Goal: Book appointment/travel/reservation

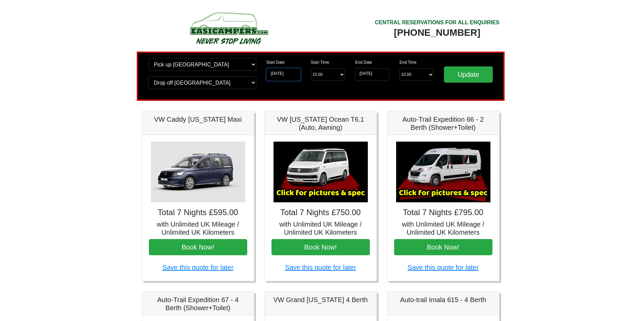
click at [296, 73] on input "[DATE]" at bounding box center [284, 74] width 34 height 13
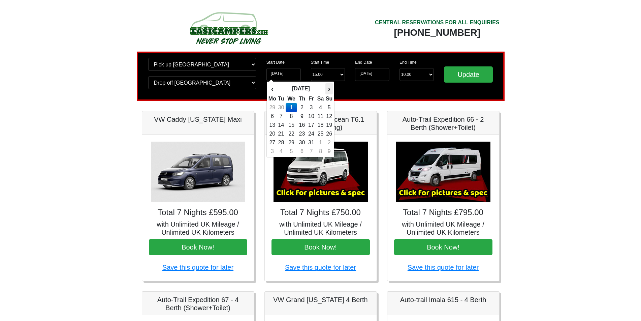
click at [331, 91] on th "›" at bounding box center [329, 88] width 7 height 11
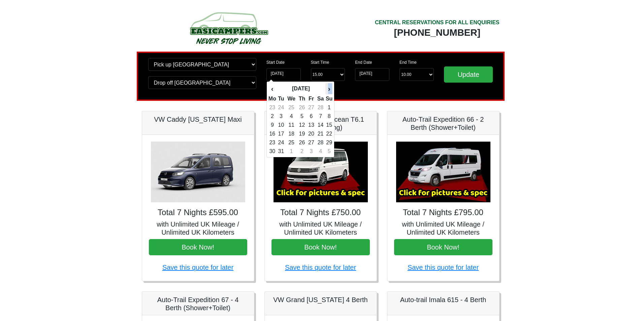
click at [331, 91] on th "›" at bounding box center [329, 88] width 7 height 11
click at [330, 91] on th "›" at bounding box center [329, 88] width 7 height 11
click at [274, 150] on td "29" at bounding box center [272, 151] width 8 height 9
type input "[DATE]"
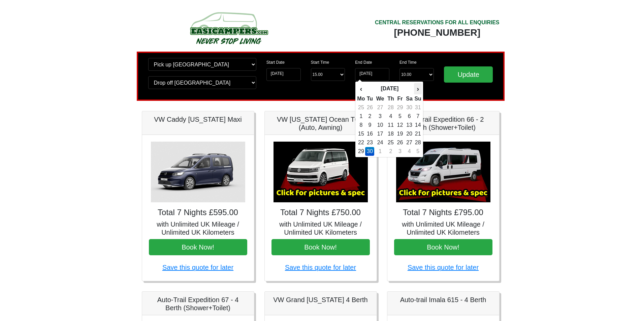
click at [420, 88] on th "›" at bounding box center [417, 88] width 7 height 11
click at [402, 116] on td "10" at bounding box center [400, 116] width 9 height 9
type input "[DATE]"
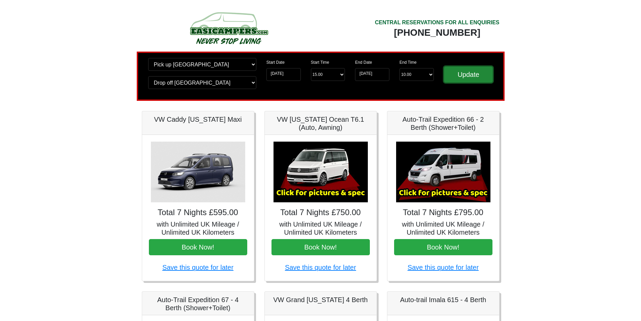
click at [476, 75] on input "Update" at bounding box center [468, 74] width 49 height 16
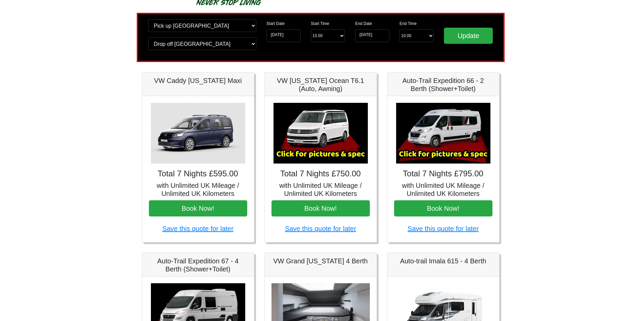
scroll to position [34, 0]
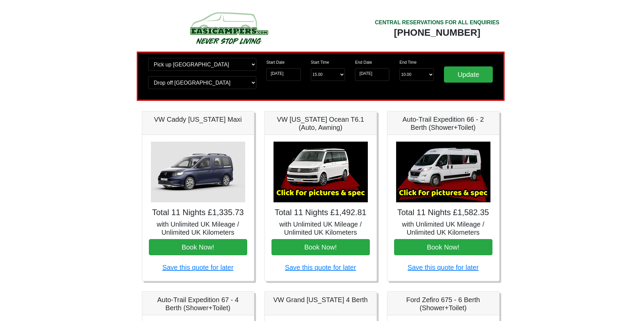
click at [315, 180] on img at bounding box center [321, 172] width 94 height 61
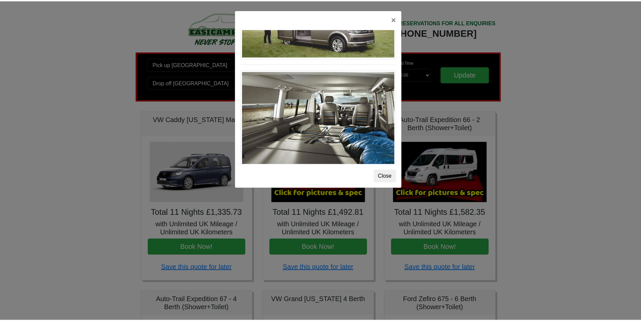
scroll to position [735, 0]
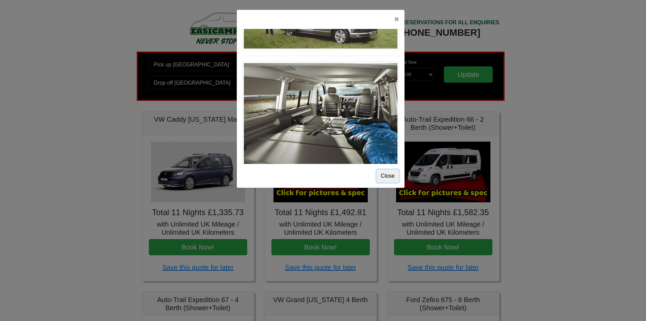
click at [389, 174] on button "Close" at bounding box center [388, 176] width 23 height 13
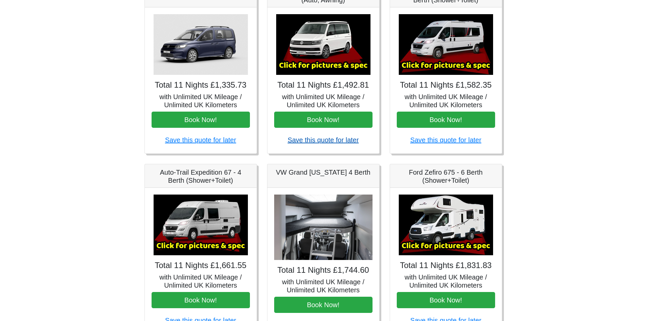
scroll to position [116, 0]
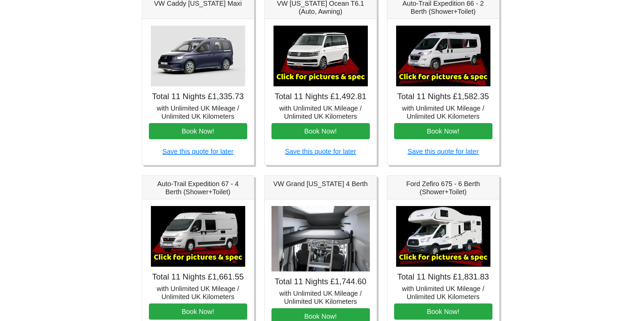
click at [440, 57] on img at bounding box center [443, 56] width 94 height 61
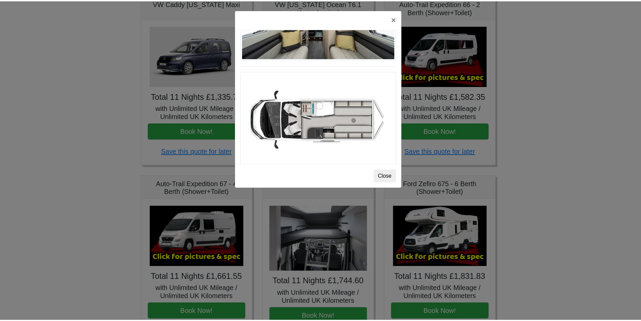
scroll to position [398, 0]
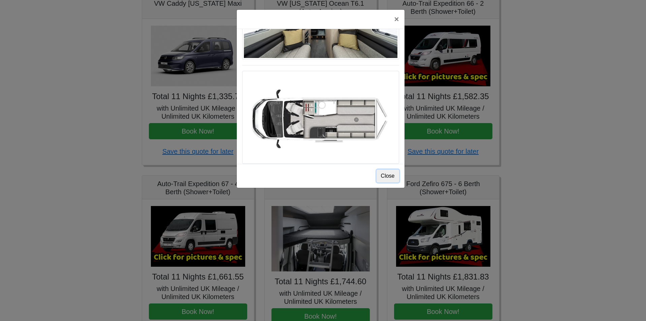
click at [390, 177] on button "Close" at bounding box center [388, 176] width 23 height 13
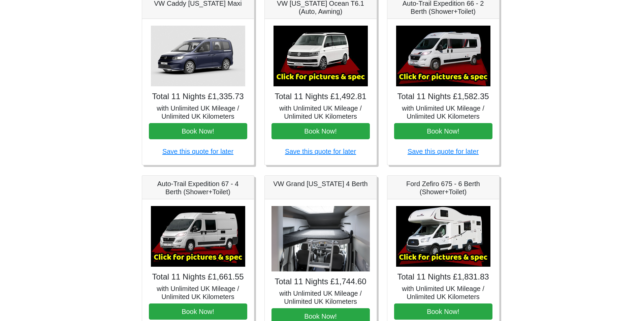
click at [176, 99] on h4 "Total 11 Nights £1,335.73" at bounding box center [198, 97] width 98 height 10
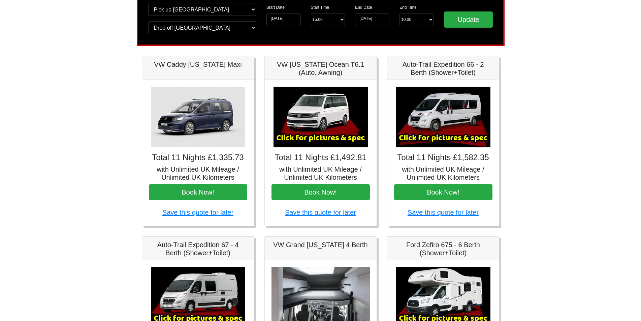
scroll to position [49, 0]
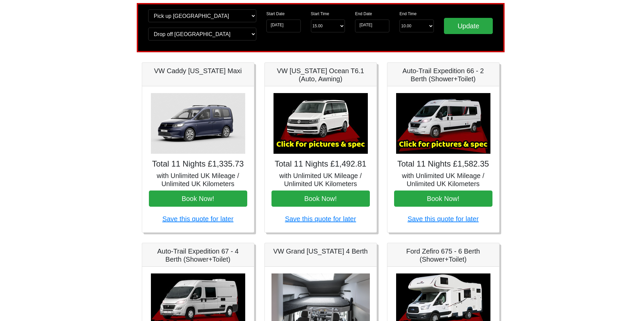
click at [193, 103] on img at bounding box center [198, 123] width 94 height 61
click at [183, 131] on img at bounding box center [198, 123] width 94 height 61
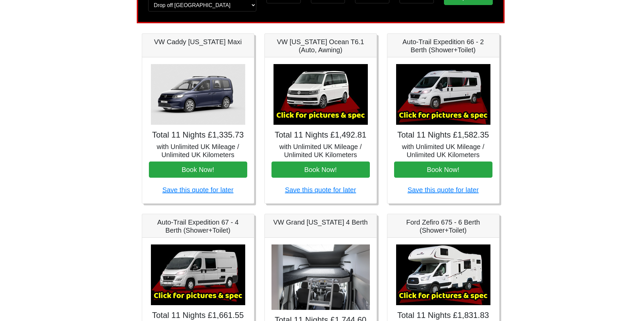
scroll to position [217, 0]
